Goal: Task Accomplishment & Management: Use online tool/utility

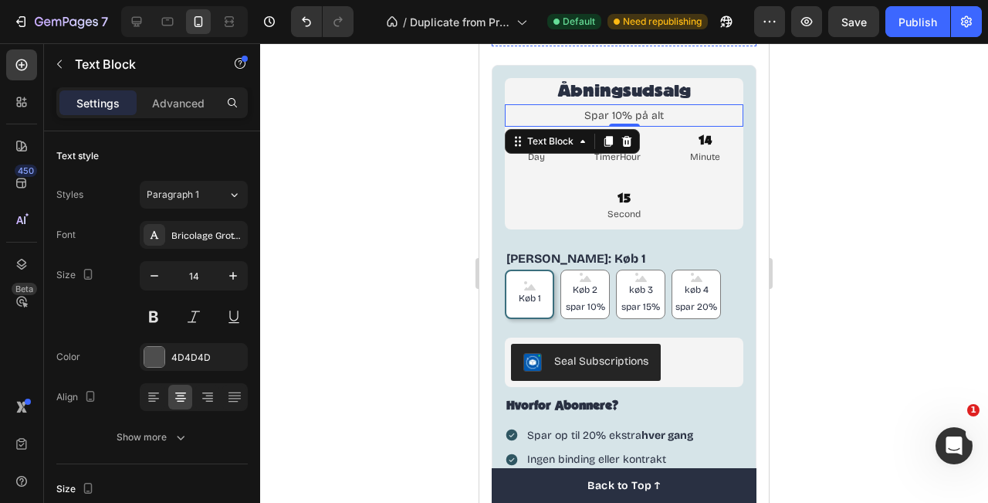
scroll to position [908, 0]
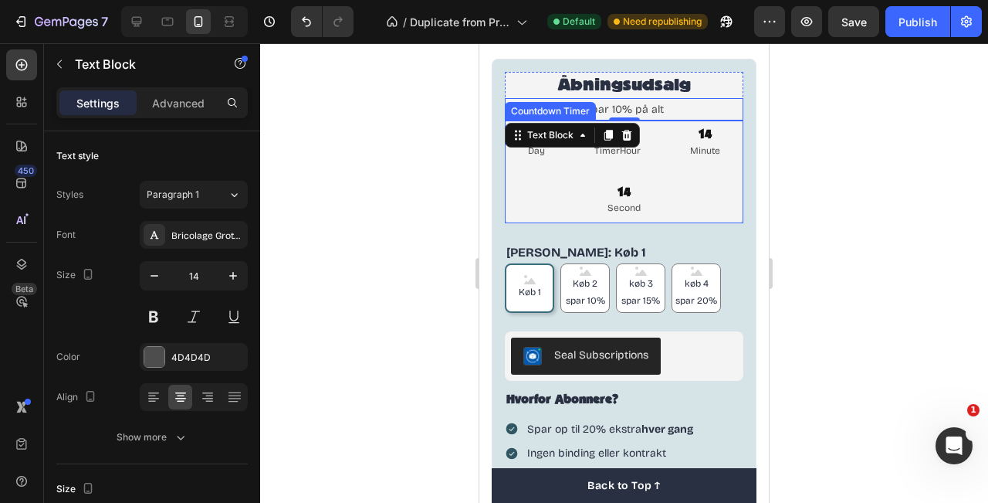
click at [695, 176] on div "04 Day 05 TimerHour 14 Minute 14 Second" at bounding box center [624, 171] width 239 height 103
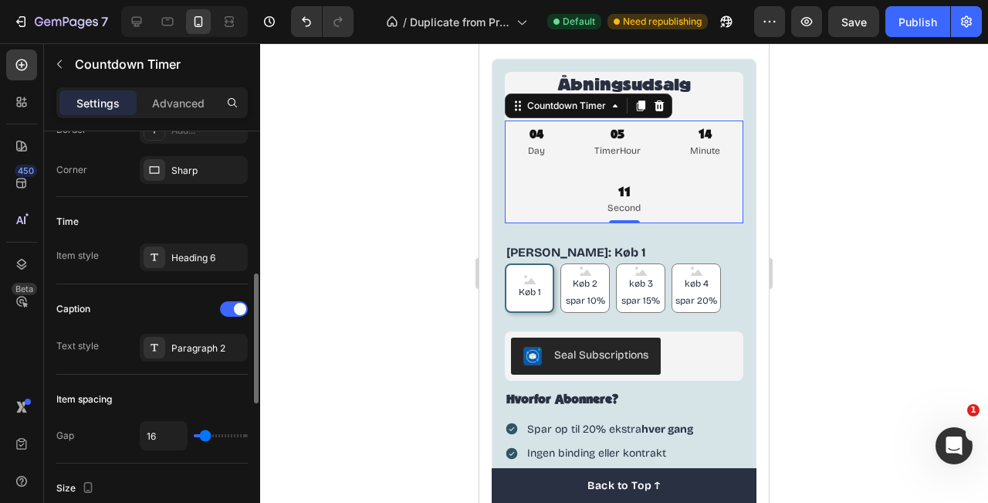
scroll to position [492, 0]
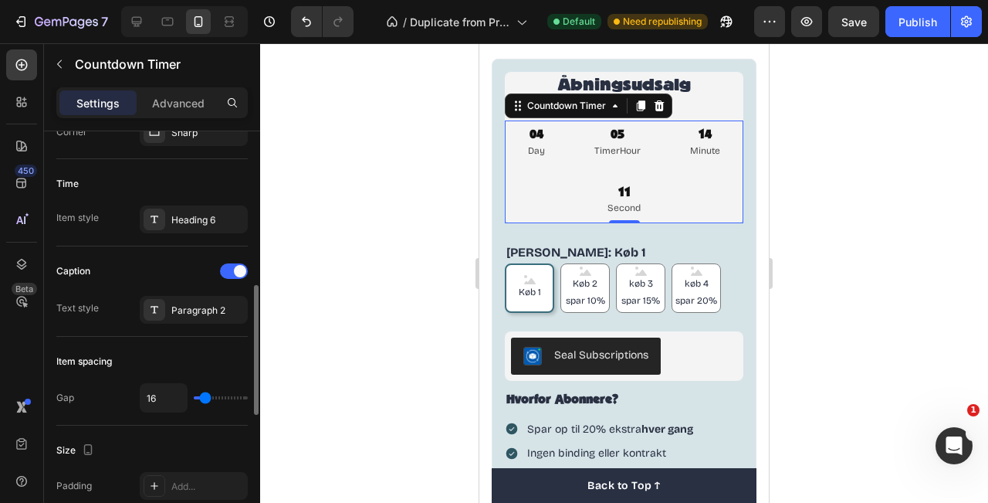
type input "6"
type input "4"
type input "0"
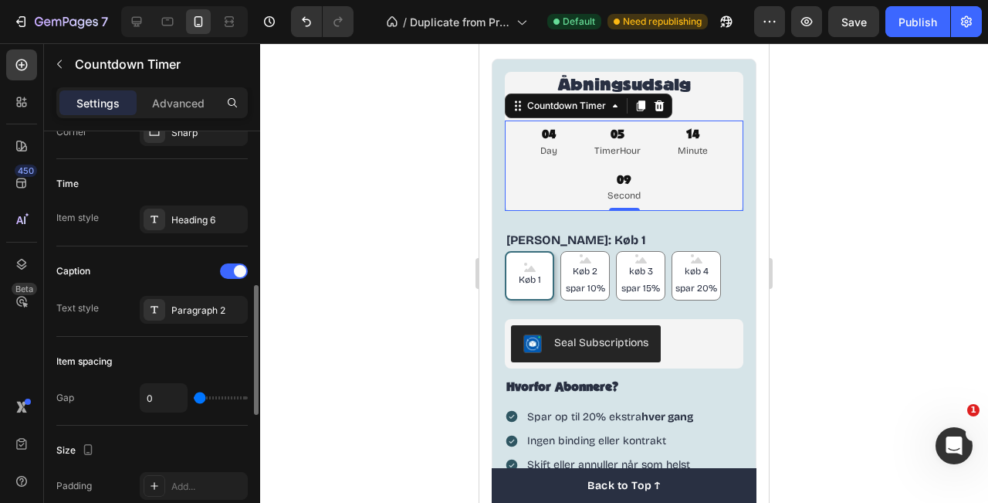
drag, startPoint x: 202, startPoint y: 399, endPoint x: 164, endPoint y: 398, distance: 37.1
click at [194, 398] on input "range" at bounding box center [221, 397] width 54 height 3
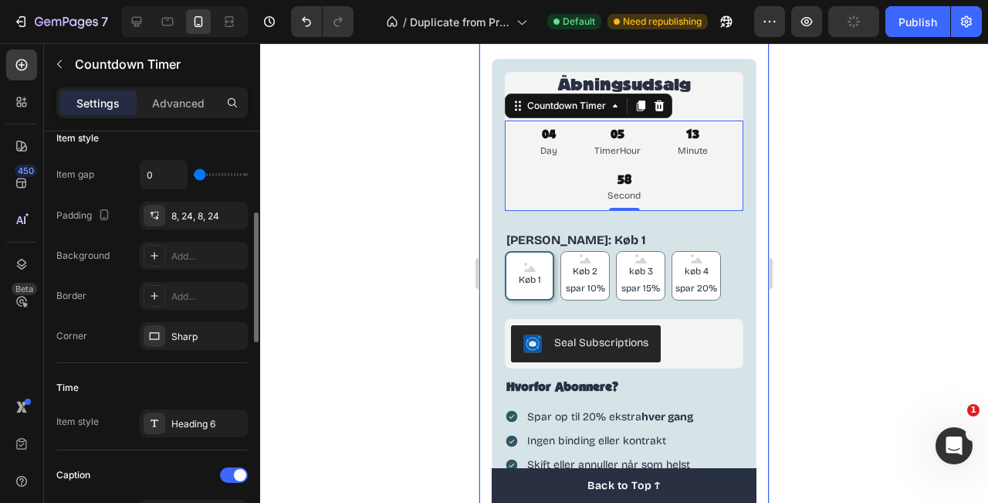
scroll to position [261, 0]
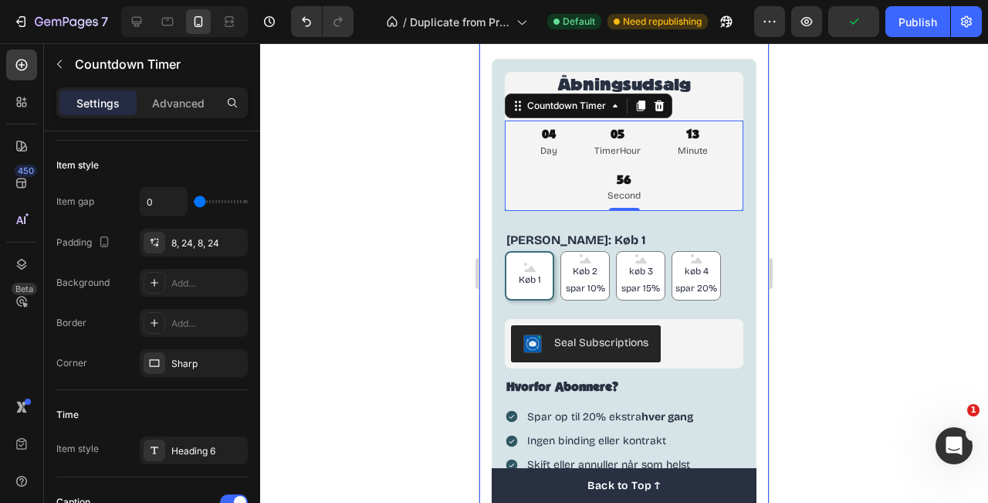
type input "16"
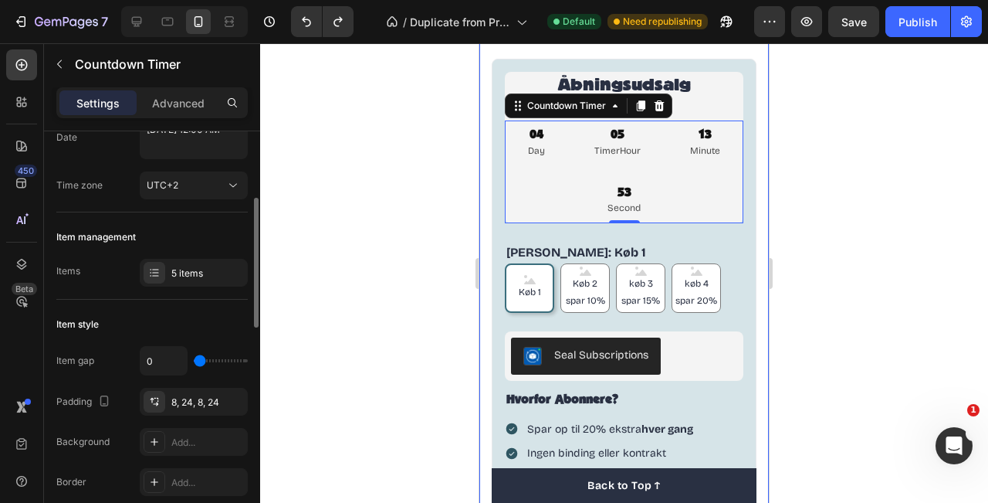
scroll to position [149, 0]
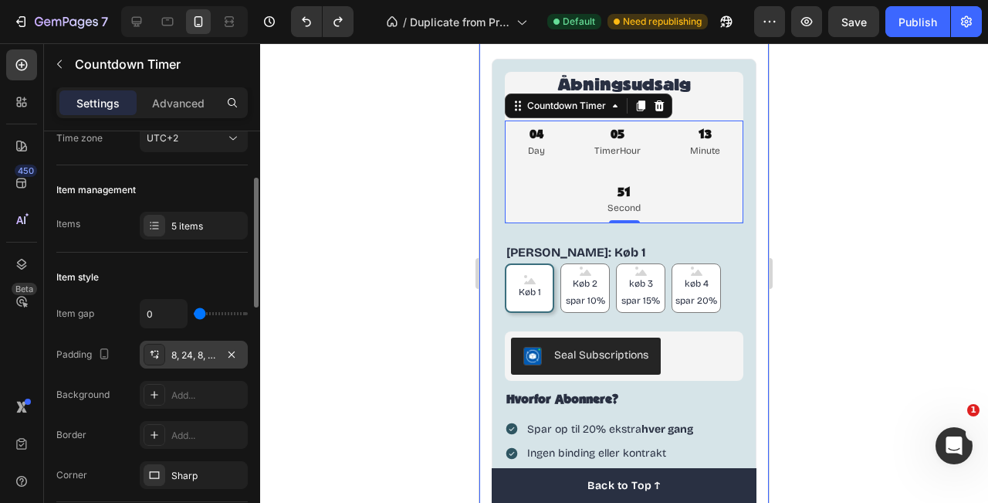
click at [158, 354] on icon at bounding box center [154, 354] width 12 height 12
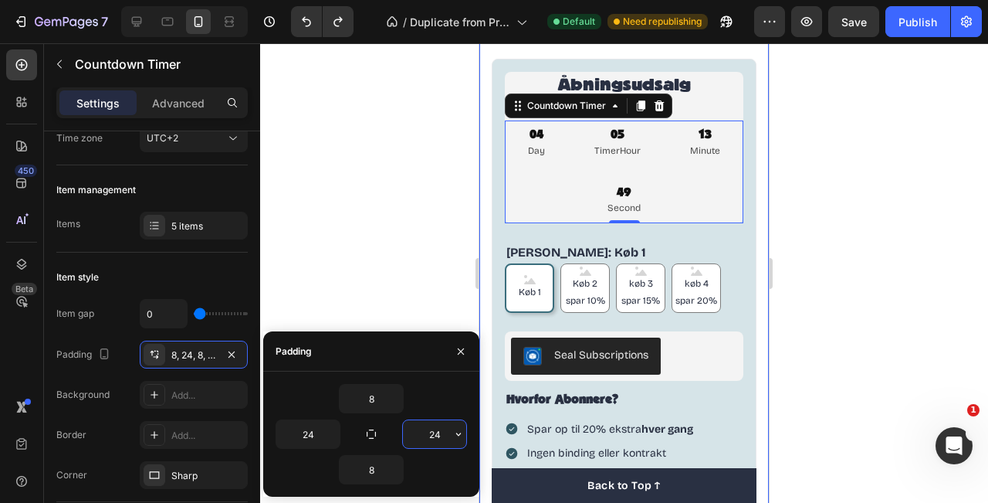
click at [444, 441] on input "24" at bounding box center [434, 434] width 63 height 28
type input "0"
type input "5"
click at [317, 436] on input "24" at bounding box center [307, 434] width 63 height 28
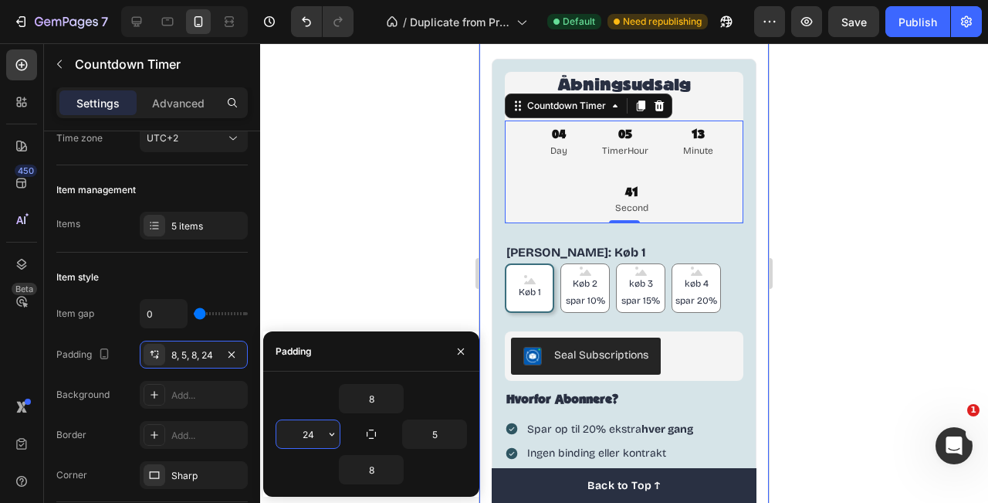
click at [317, 436] on input "24" at bounding box center [307, 434] width 63 height 28
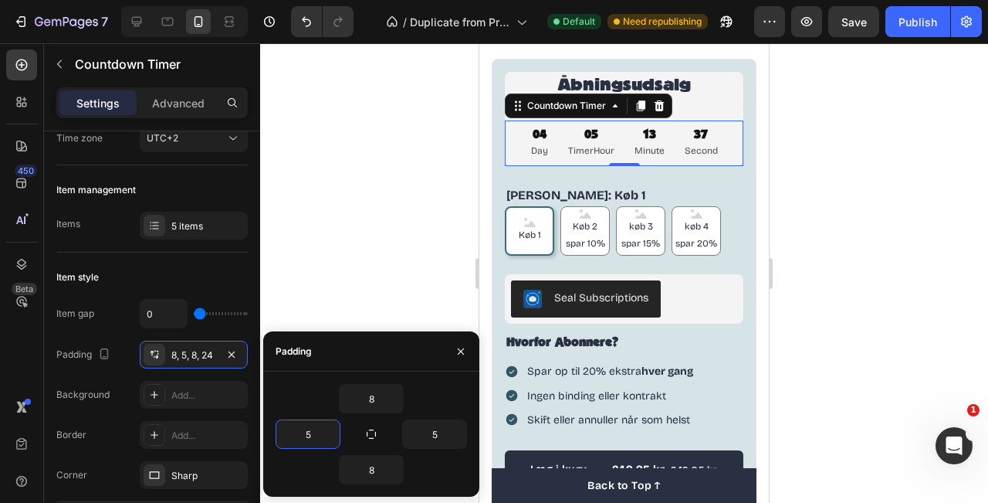
type input "5"
click at [417, 355] on div "Padding" at bounding box center [371, 351] width 216 height 40
click at [455, 357] on button "button" at bounding box center [461, 351] width 25 height 25
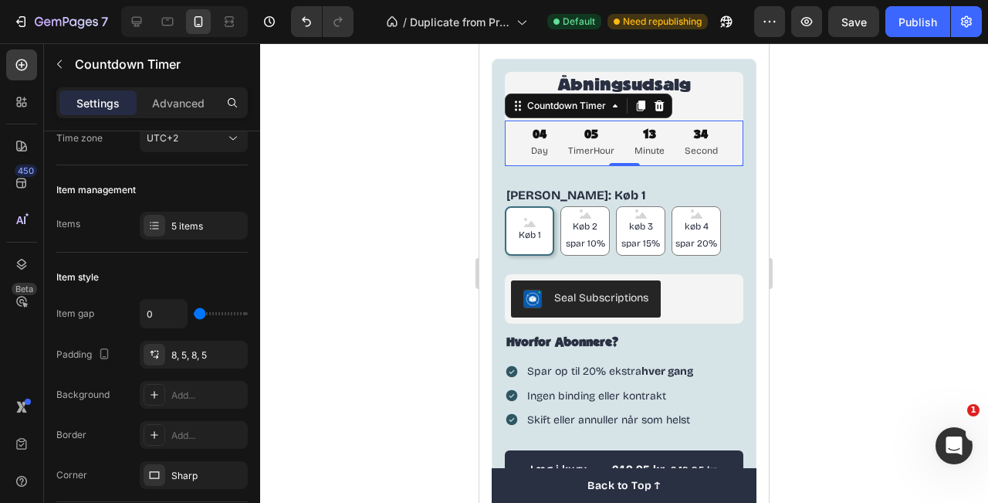
click at [823, 221] on div at bounding box center [624, 272] width 728 height 459
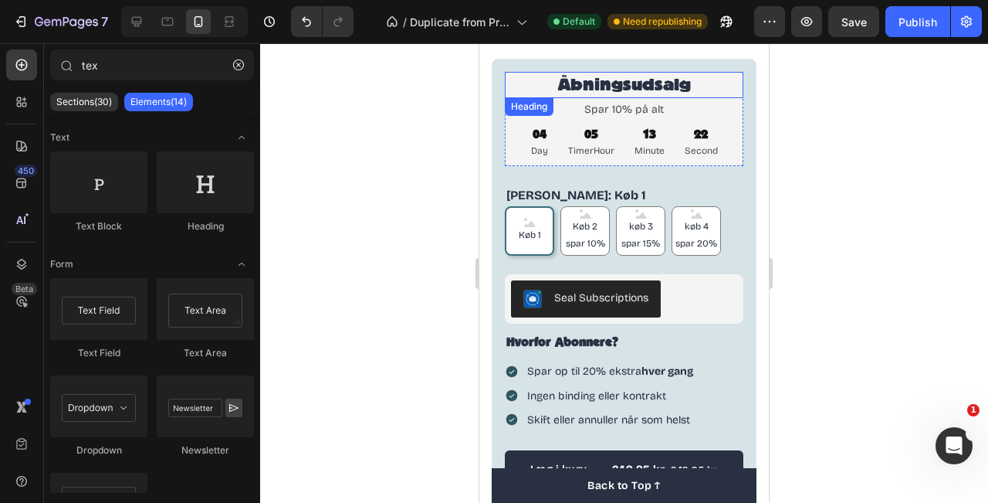
click at [632, 80] on p "Åbningsudsalg" at bounding box center [625, 84] width 236 height 23
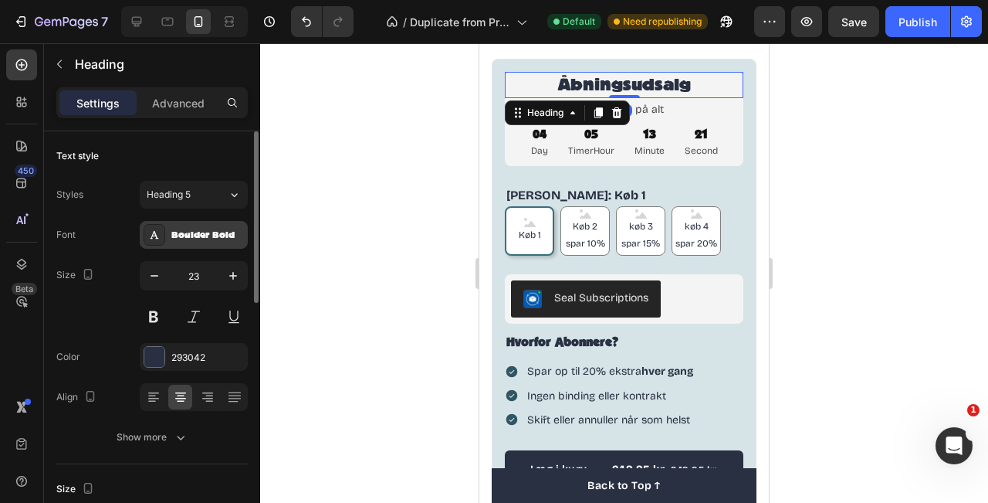
click at [188, 239] on div "Boulder Bold" at bounding box center [207, 236] width 73 height 14
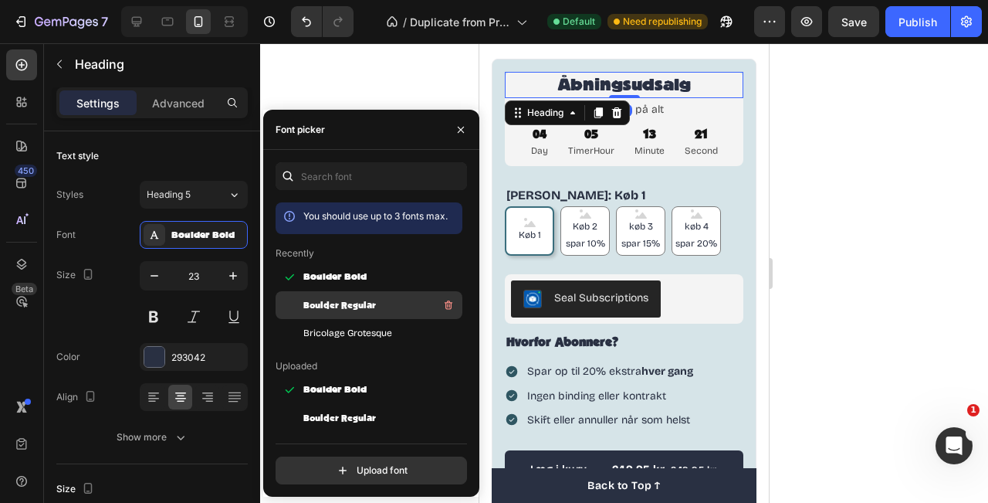
click at [361, 466] on div "Boulder Regular" at bounding box center [369, 480] width 187 height 28
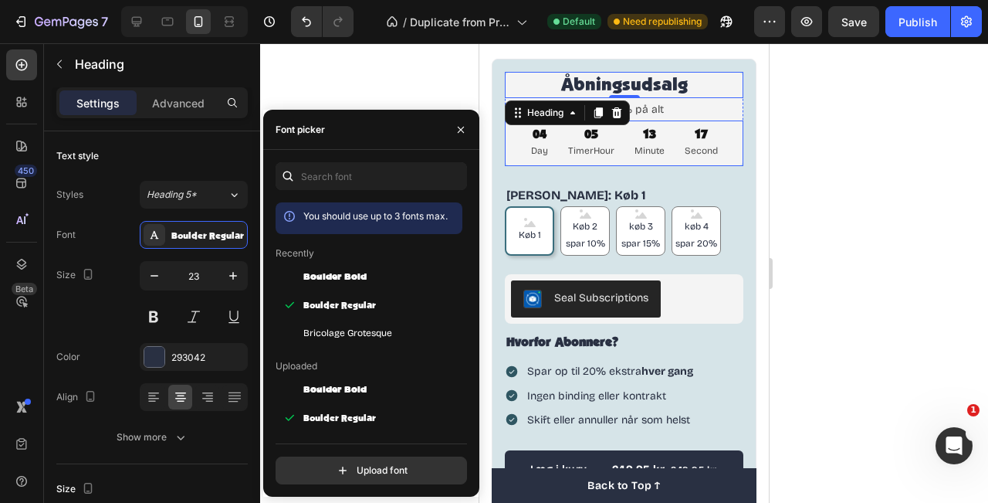
click at [726, 149] on div "04 Day 05 TimerHour 13 Minute 17 Second" at bounding box center [624, 142] width 239 height 45
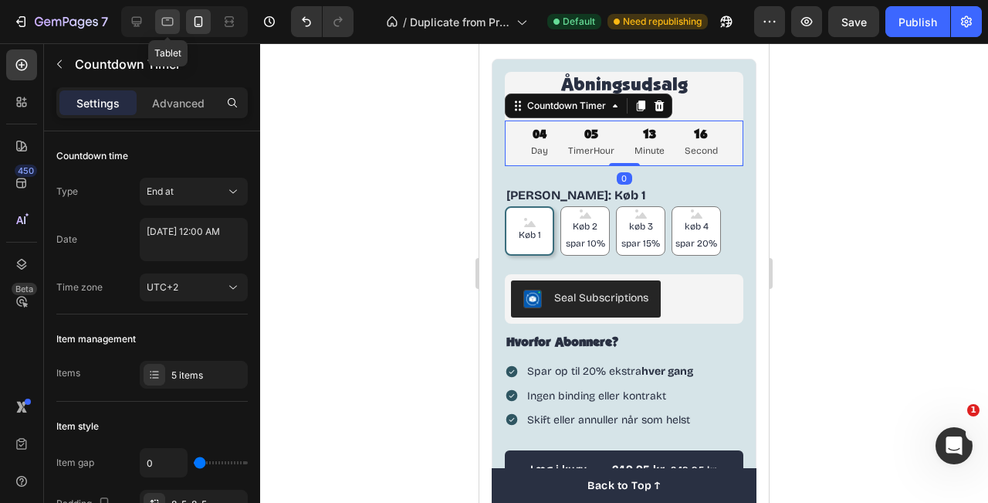
click at [173, 25] on icon at bounding box center [167, 21] width 15 height 15
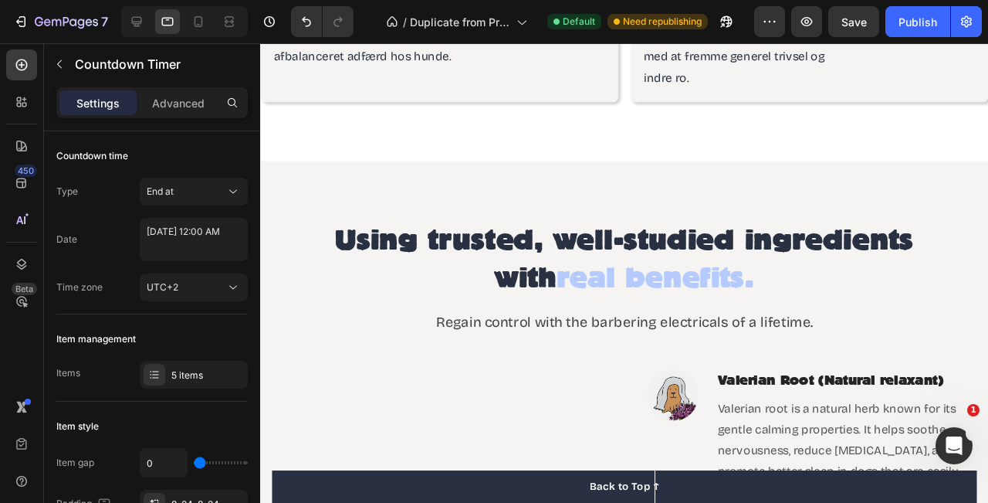
scroll to position [2592, 0]
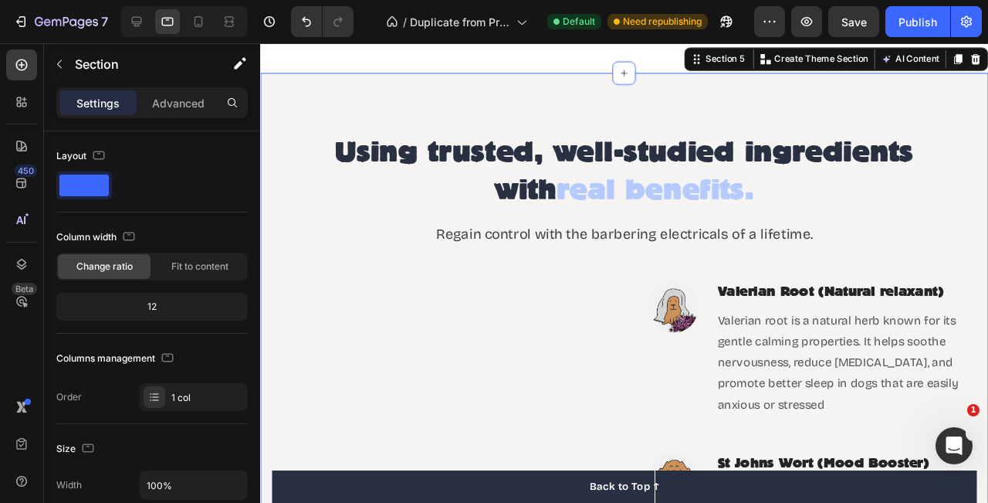
scroll to position [2512, 0]
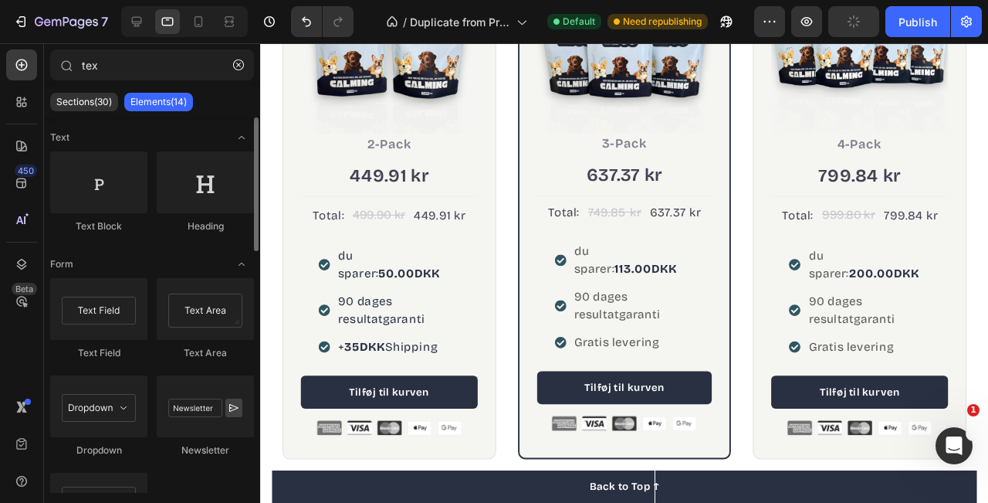
scroll to position [3394, 0]
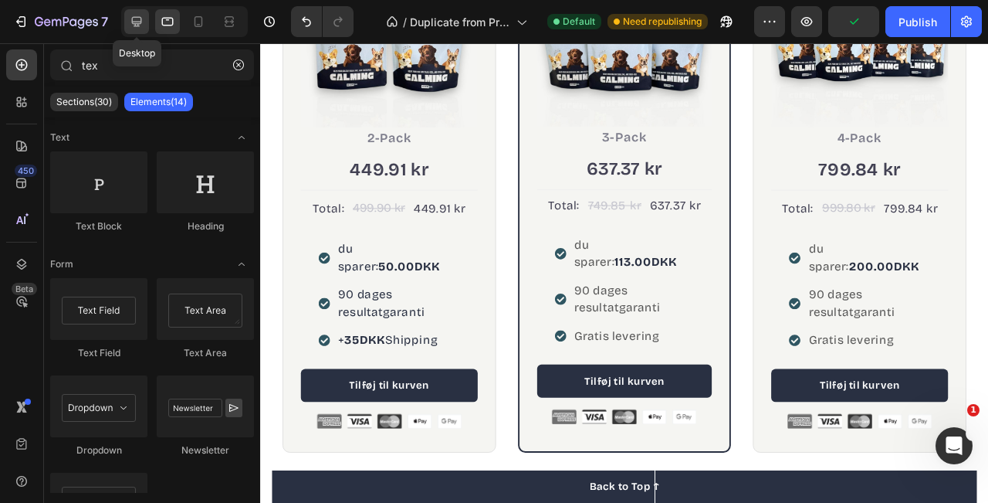
click at [132, 26] on icon at bounding box center [136, 21] width 15 height 15
